Goal: Information Seeking & Learning: Learn about a topic

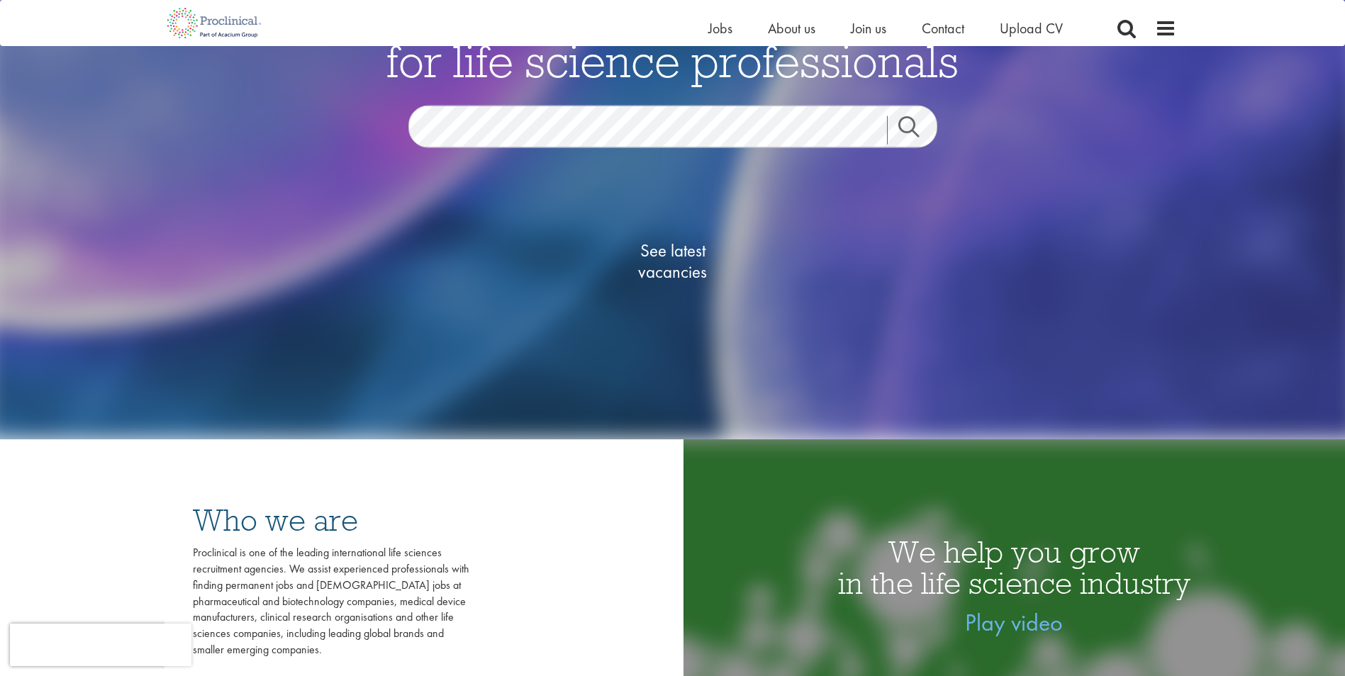
scroll to position [213, 0]
click at [683, 261] on span "See latest vacancies" at bounding box center [673, 260] width 142 height 43
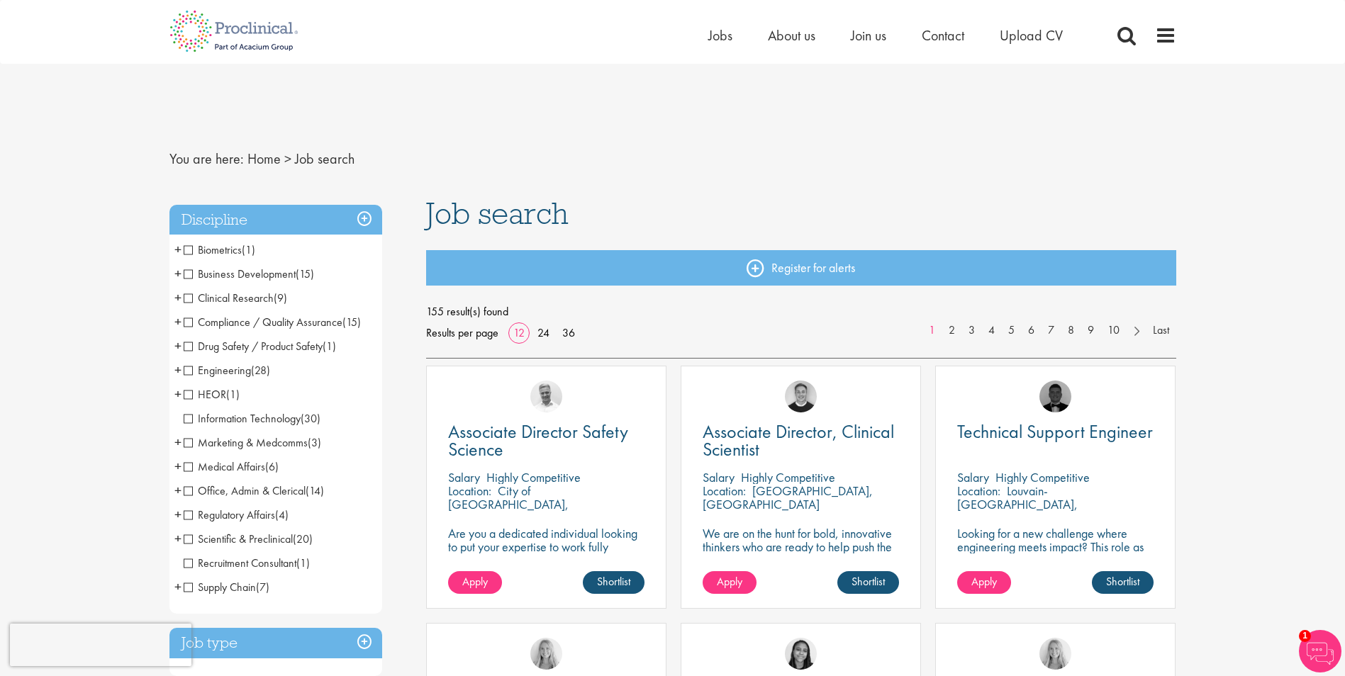
click at [230, 267] on span "Business Development" at bounding box center [240, 274] width 112 height 15
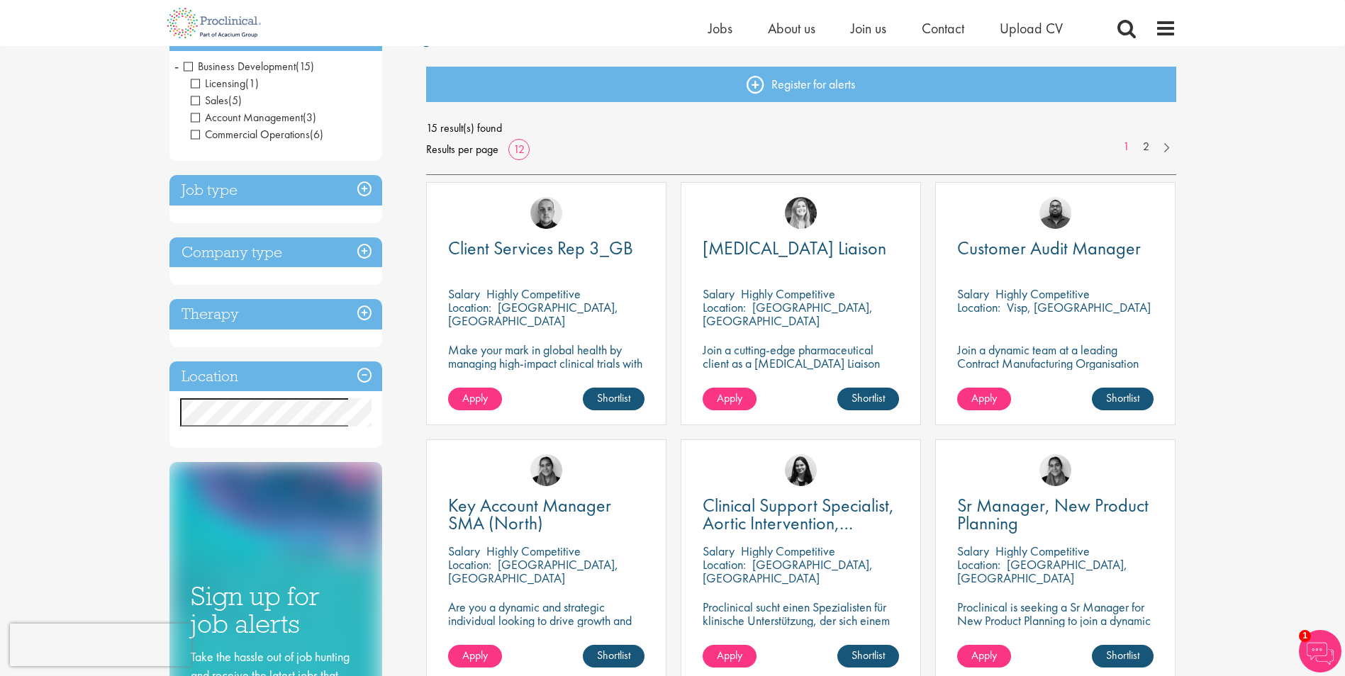
scroll to position [142, 0]
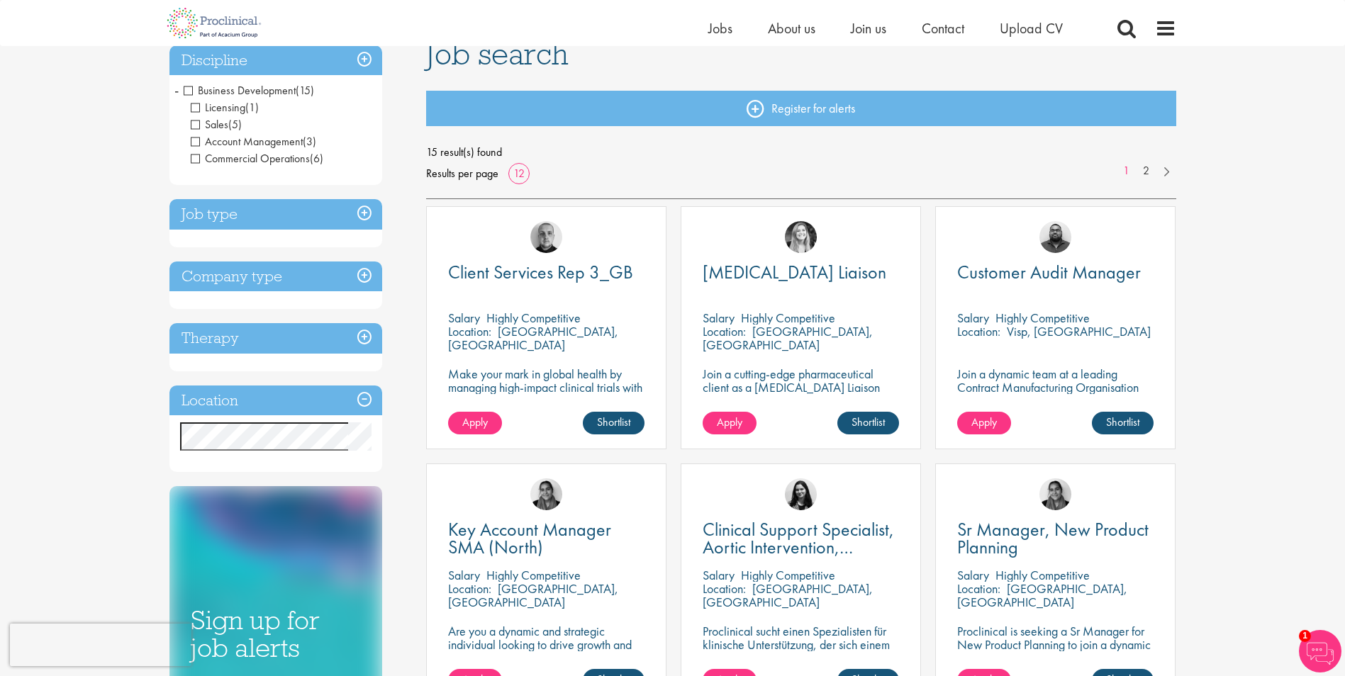
click at [272, 386] on h3 "Location" at bounding box center [275, 401] width 213 height 30
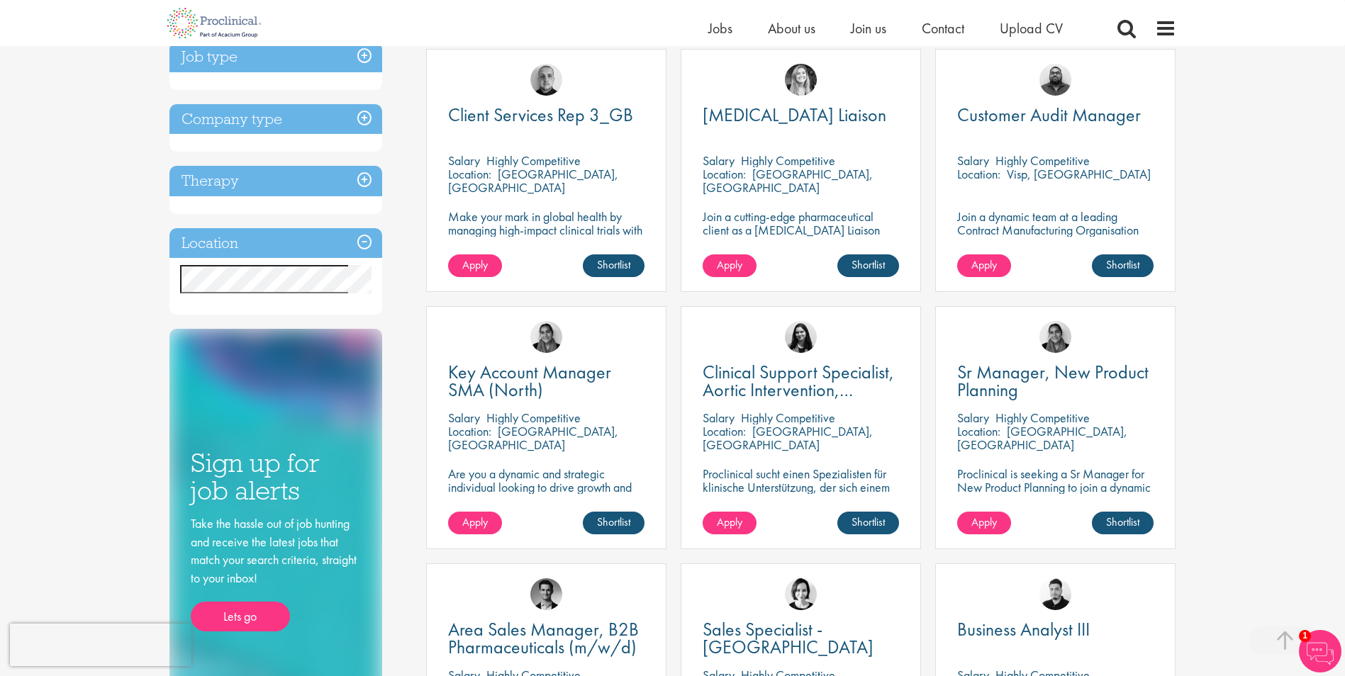
scroll to position [354, 0]
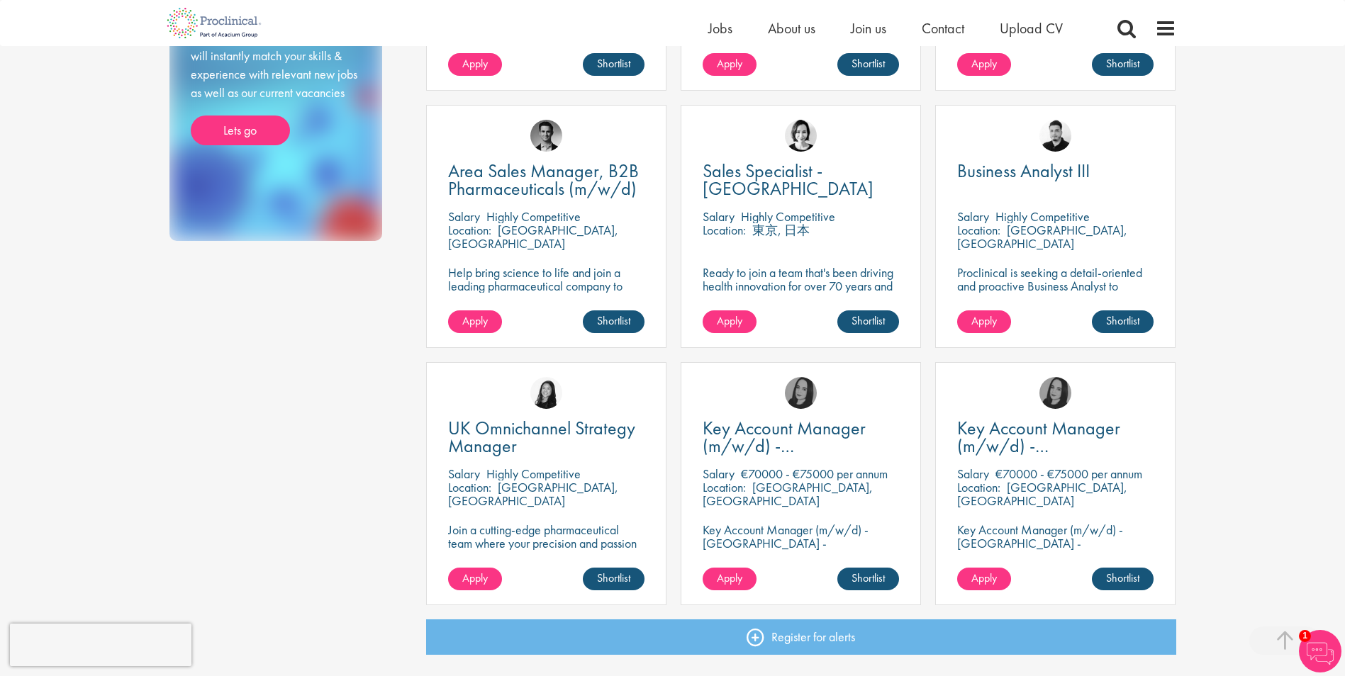
scroll to position [780, 0]
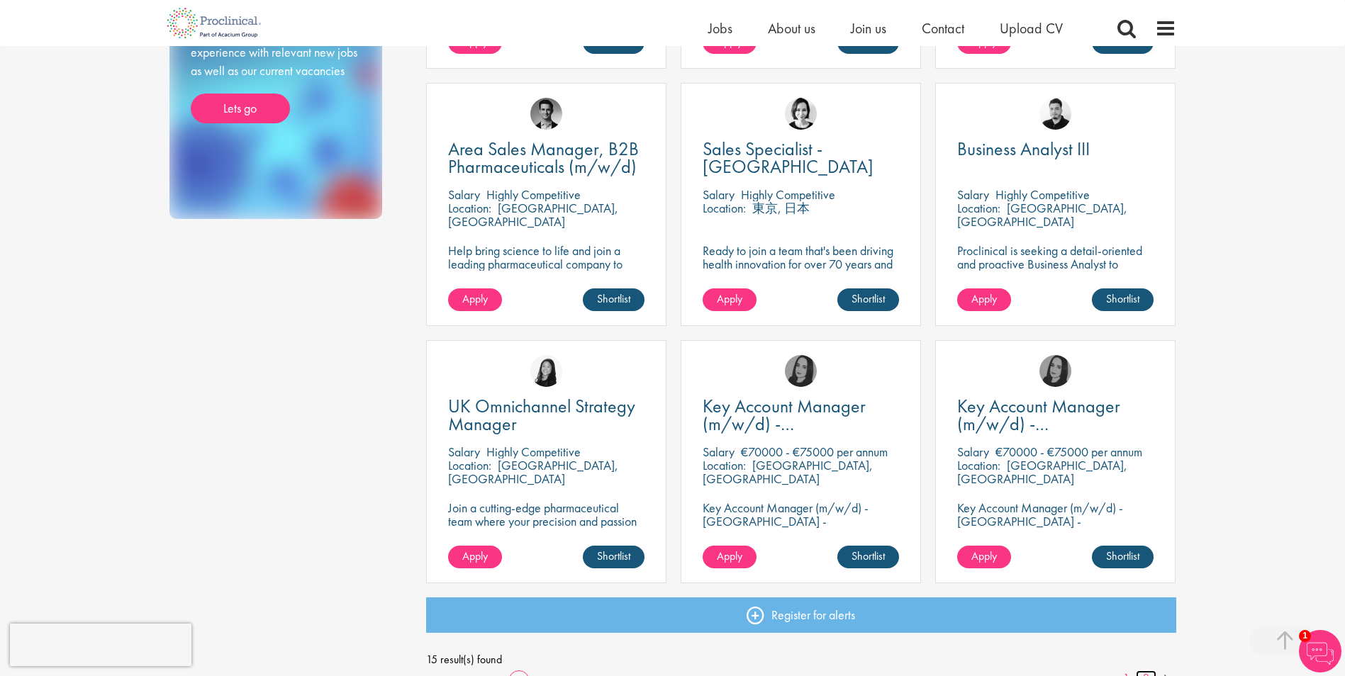
click at [1138, 671] on link "2" at bounding box center [1146, 679] width 21 height 16
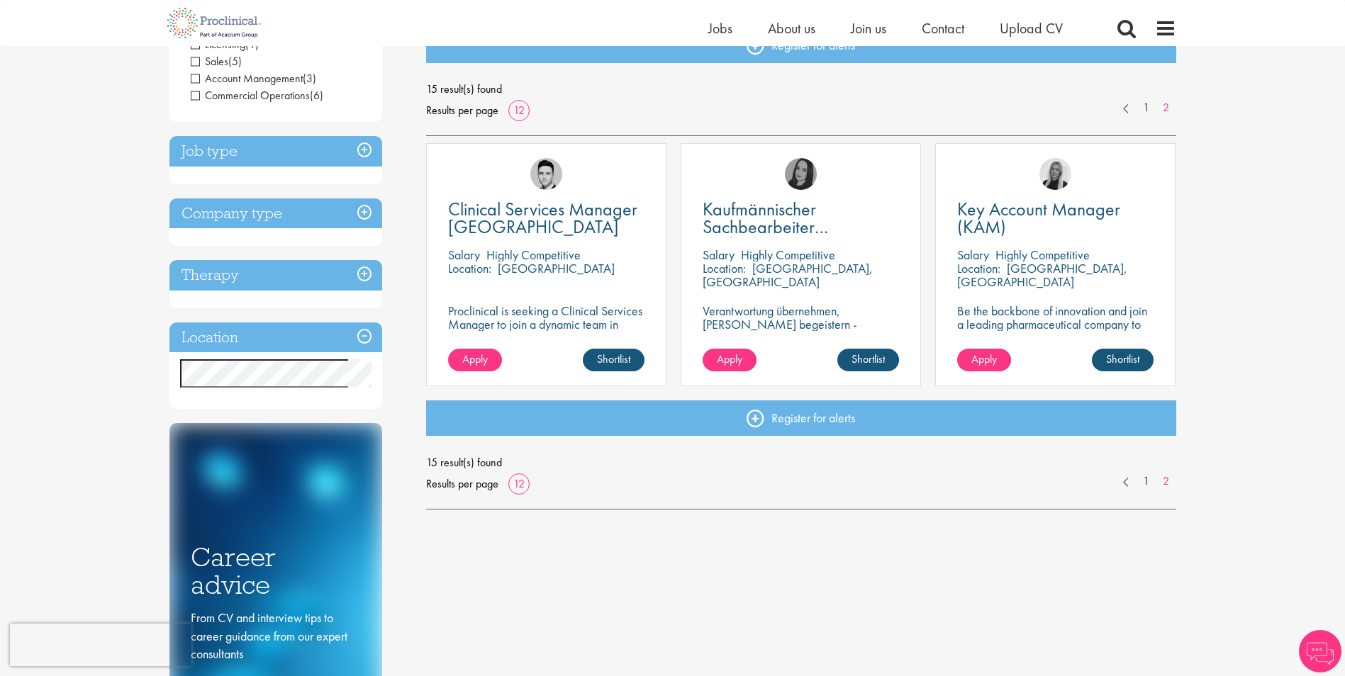
scroll to position [213, 0]
